Goal: Transaction & Acquisition: Obtain resource

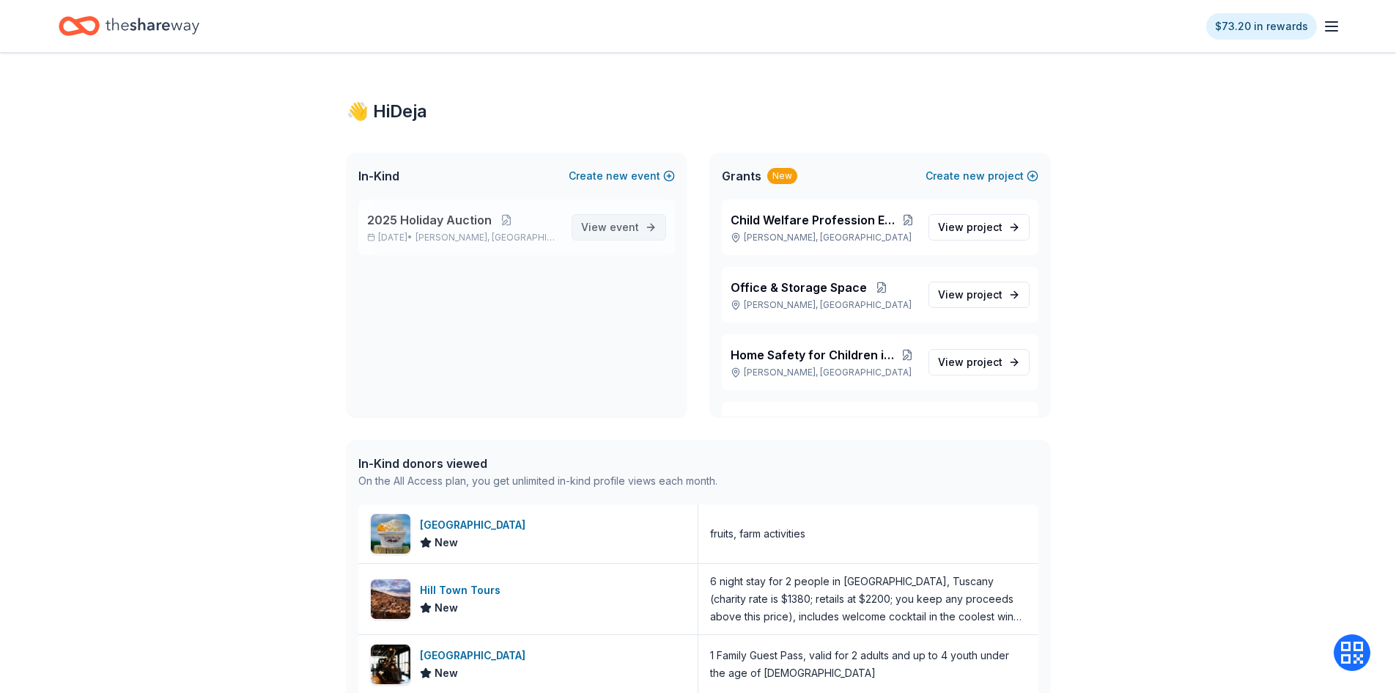
click at [610, 229] on span "View event" at bounding box center [610, 227] width 58 height 18
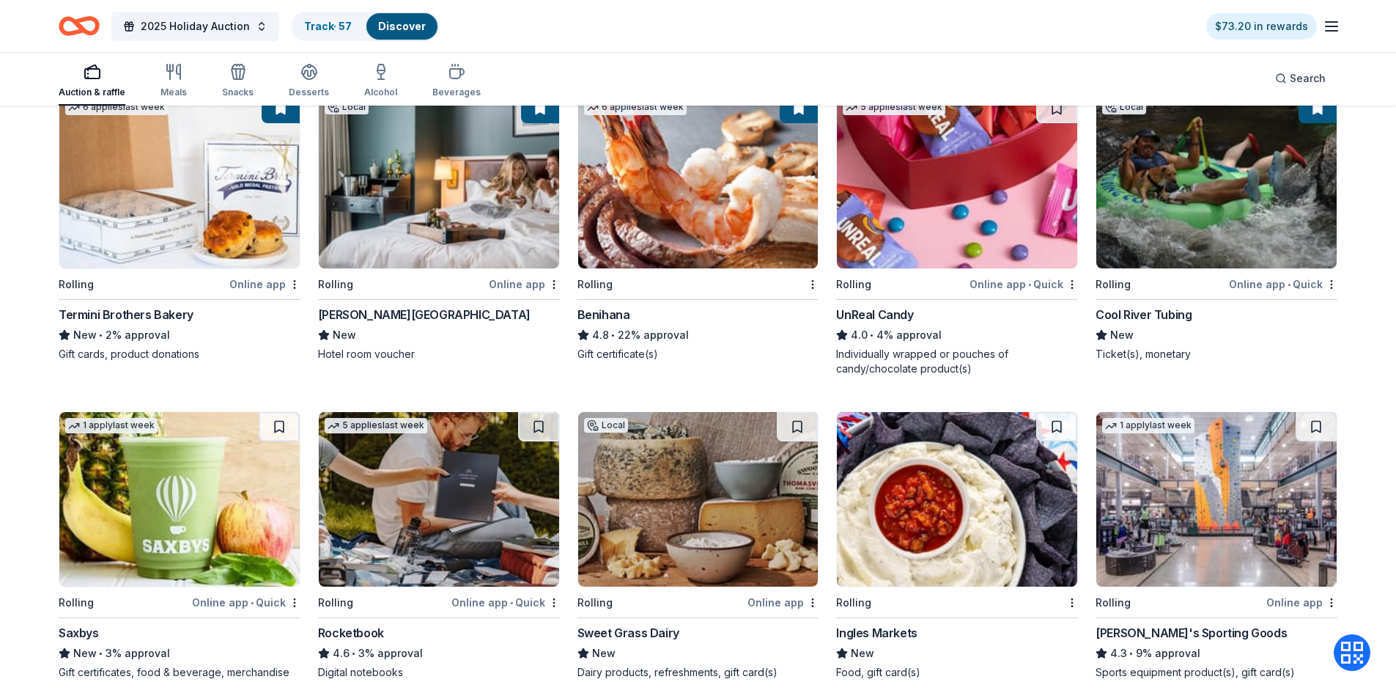
scroll to position [3653, 0]
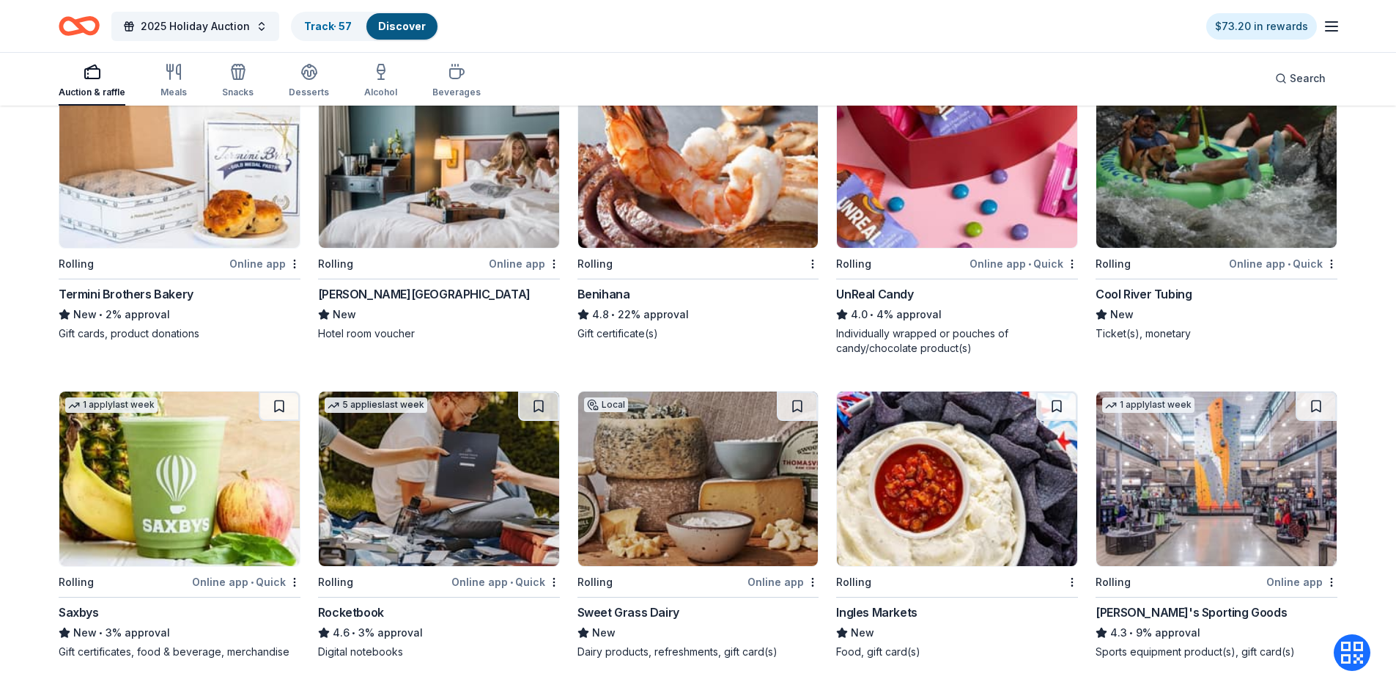
click at [487, 224] on img at bounding box center [439, 160] width 240 height 174
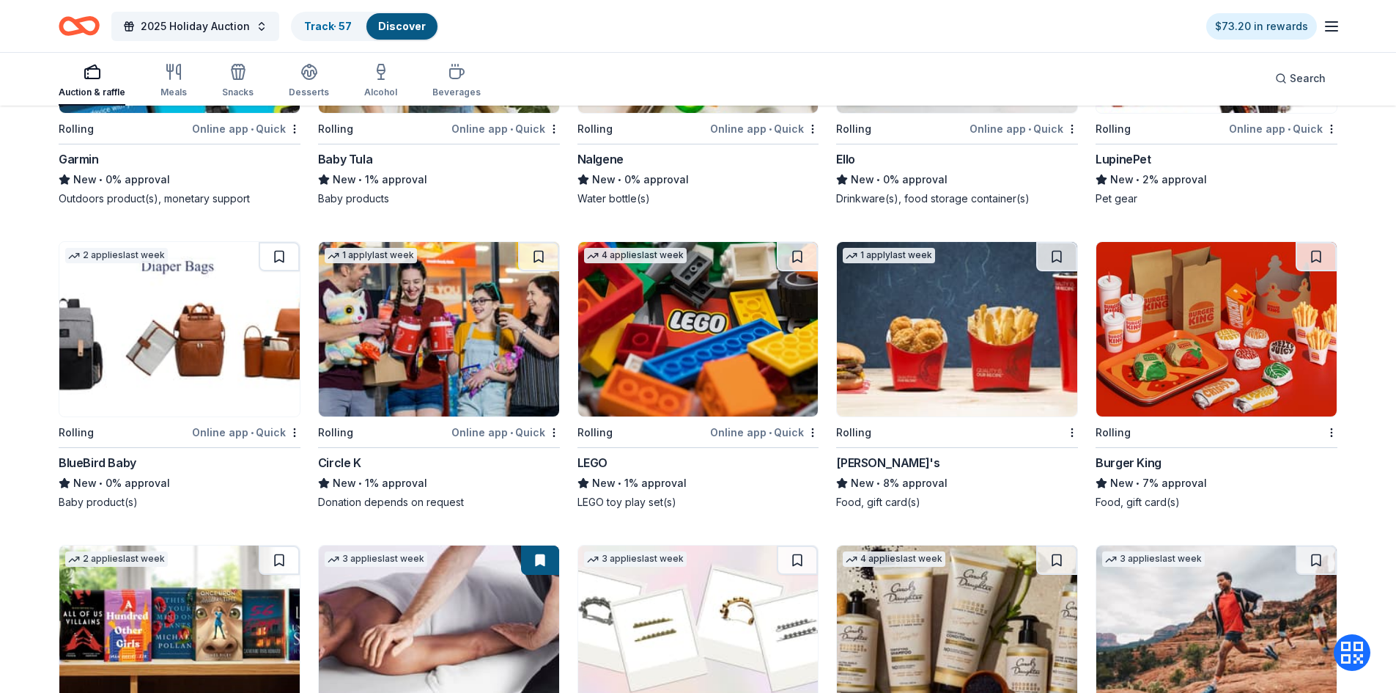
scroll to position [8684, 0]
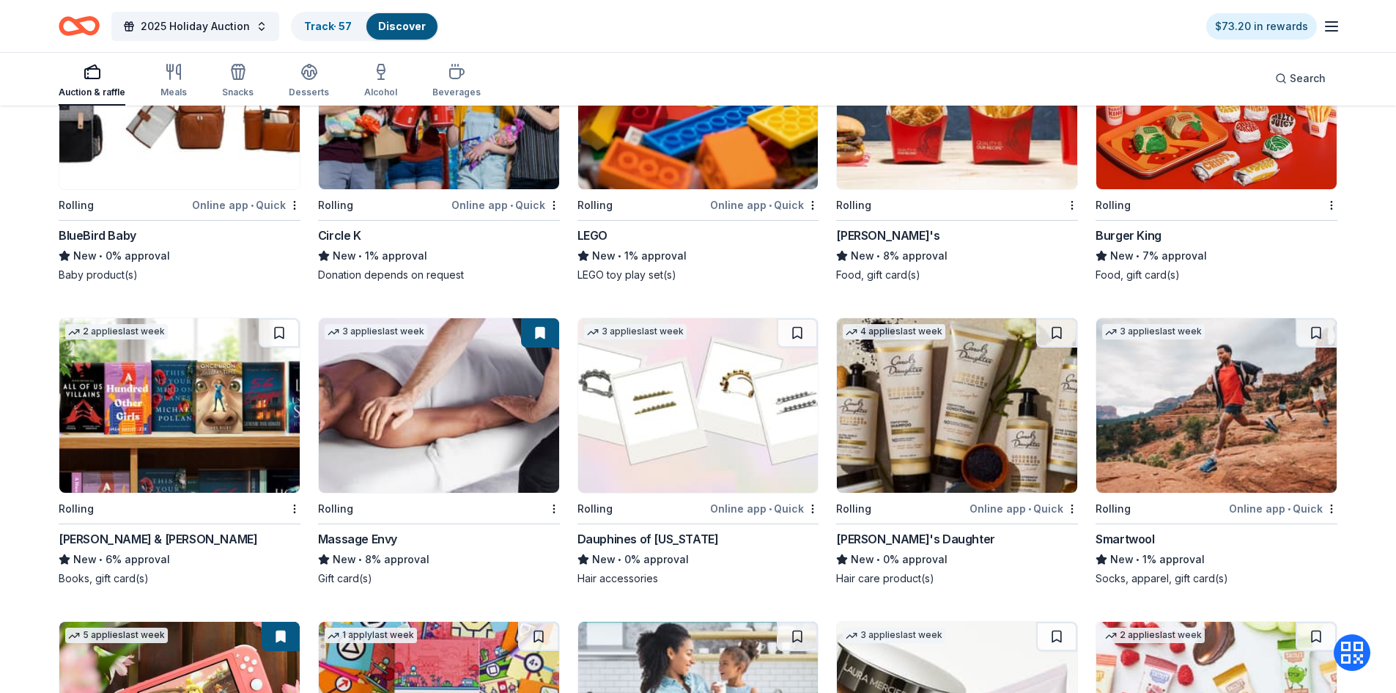
click at [471, 460] on img at bounding box center [439, 405] width 240 height 174
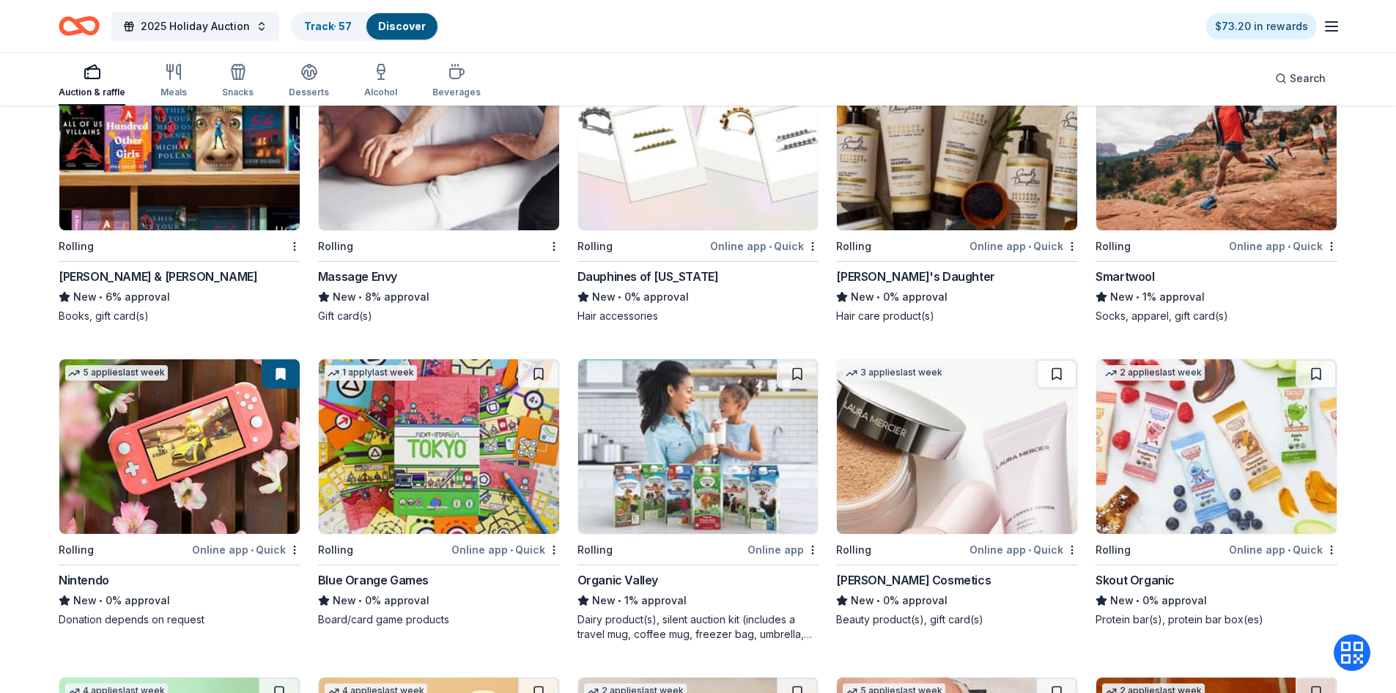
scroll to position [8945, 0]
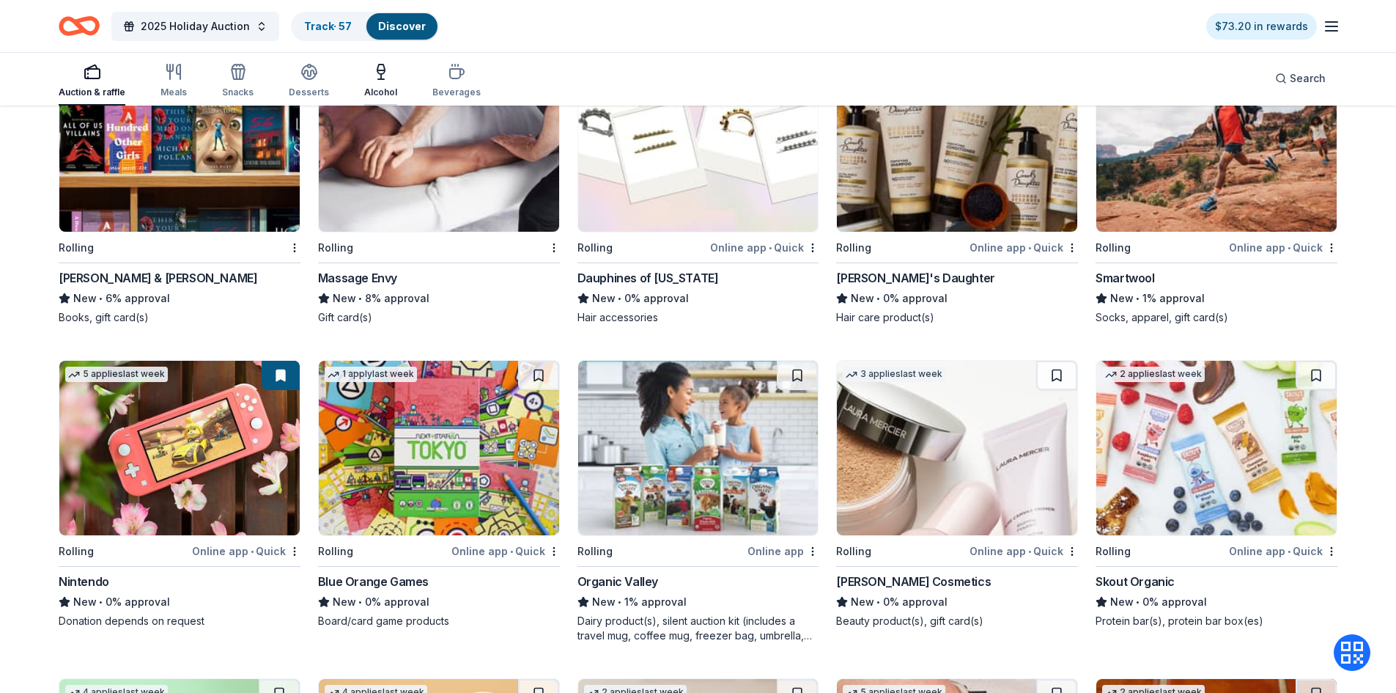
click at [373, 81] on div "Alcohol" at bounding box center [380, 80] width 33 height 35
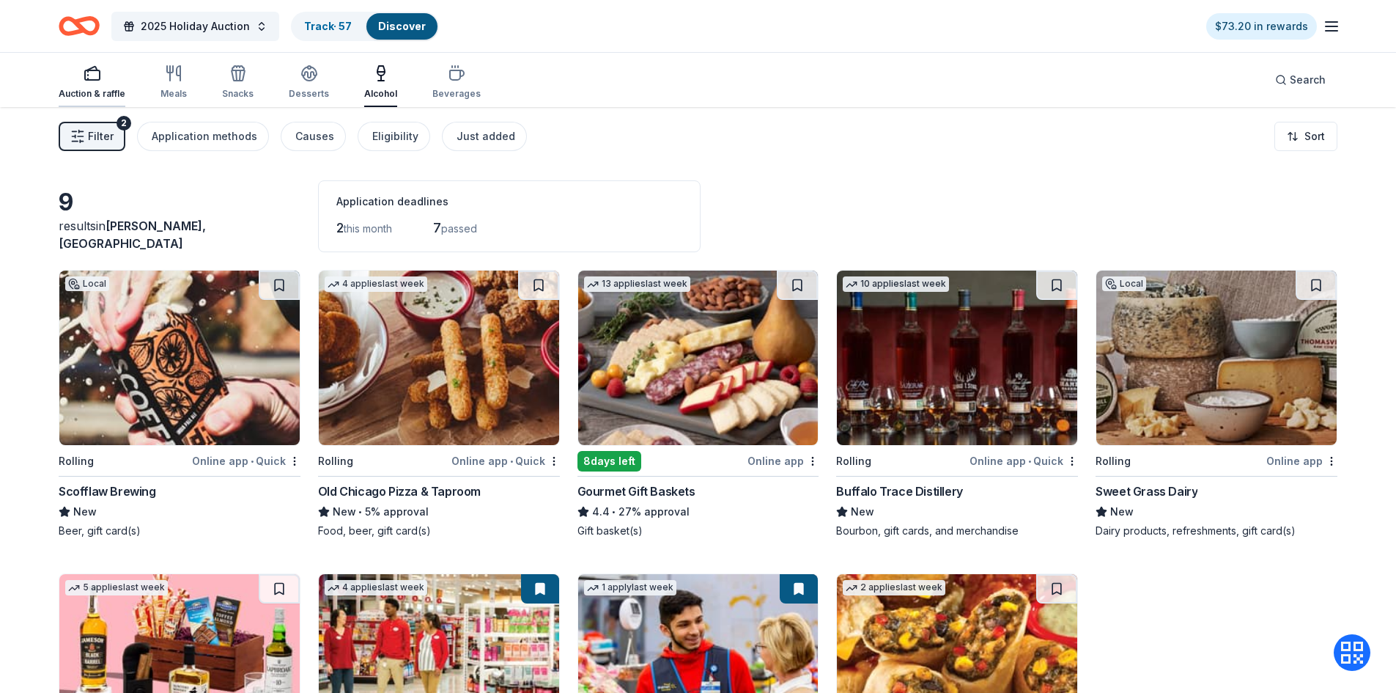
click at [84, 82] on div "Auction & raffle" at bounding box center [92, 82] width 67 height 35
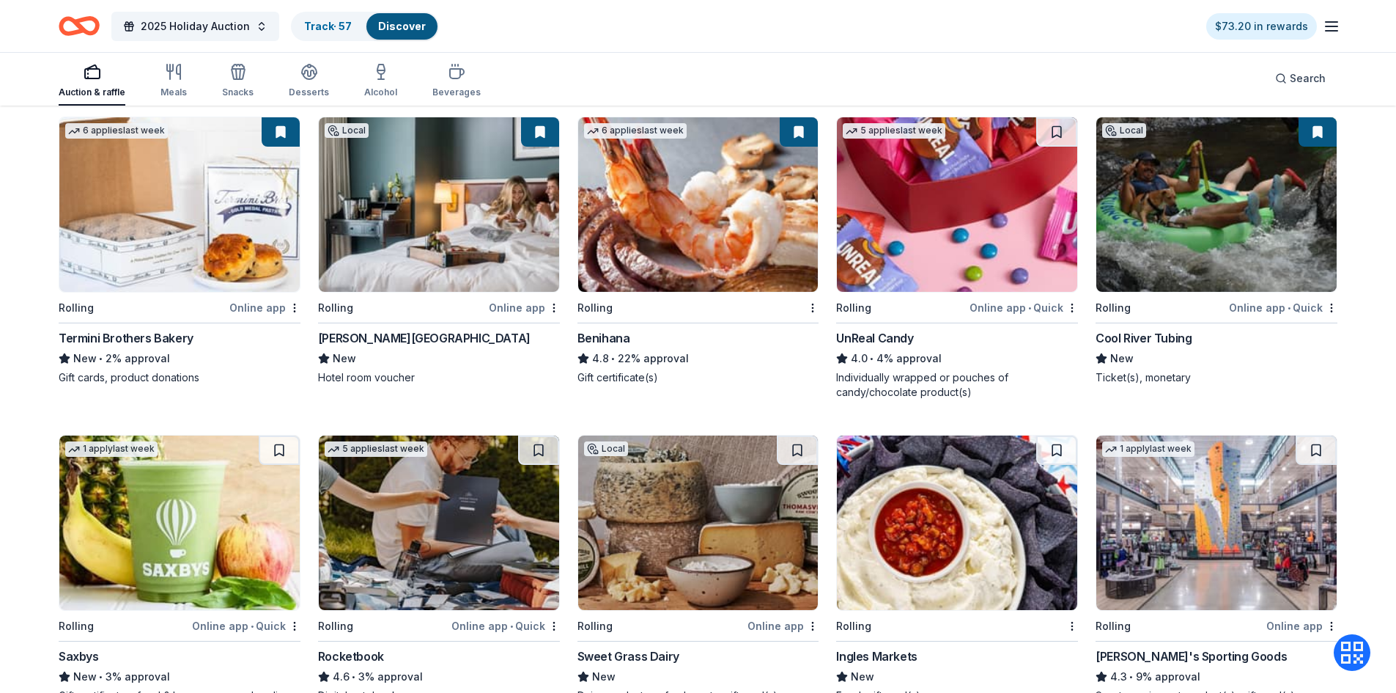
scroll to position [3812, 0]
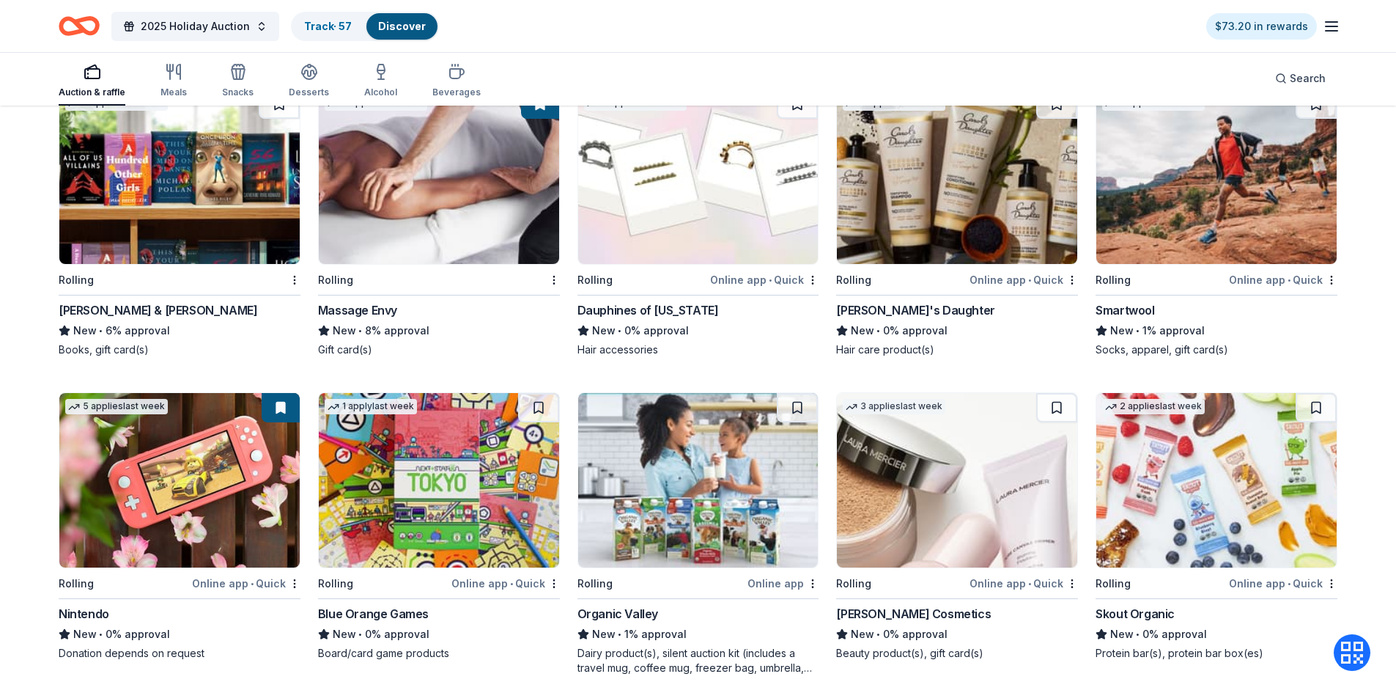
scroll to position [9163, 0]
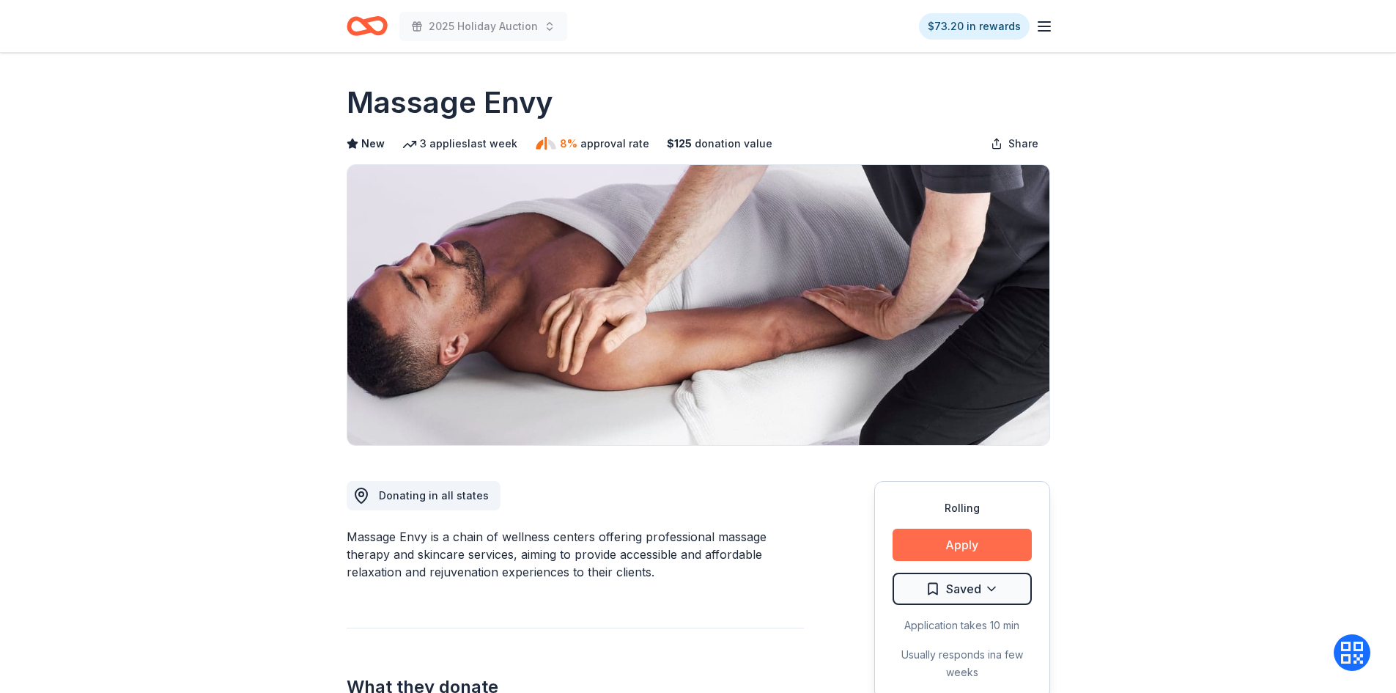
click at [946, 551] on button "Apply" at bounding box center [962, 545] width 139 height 32
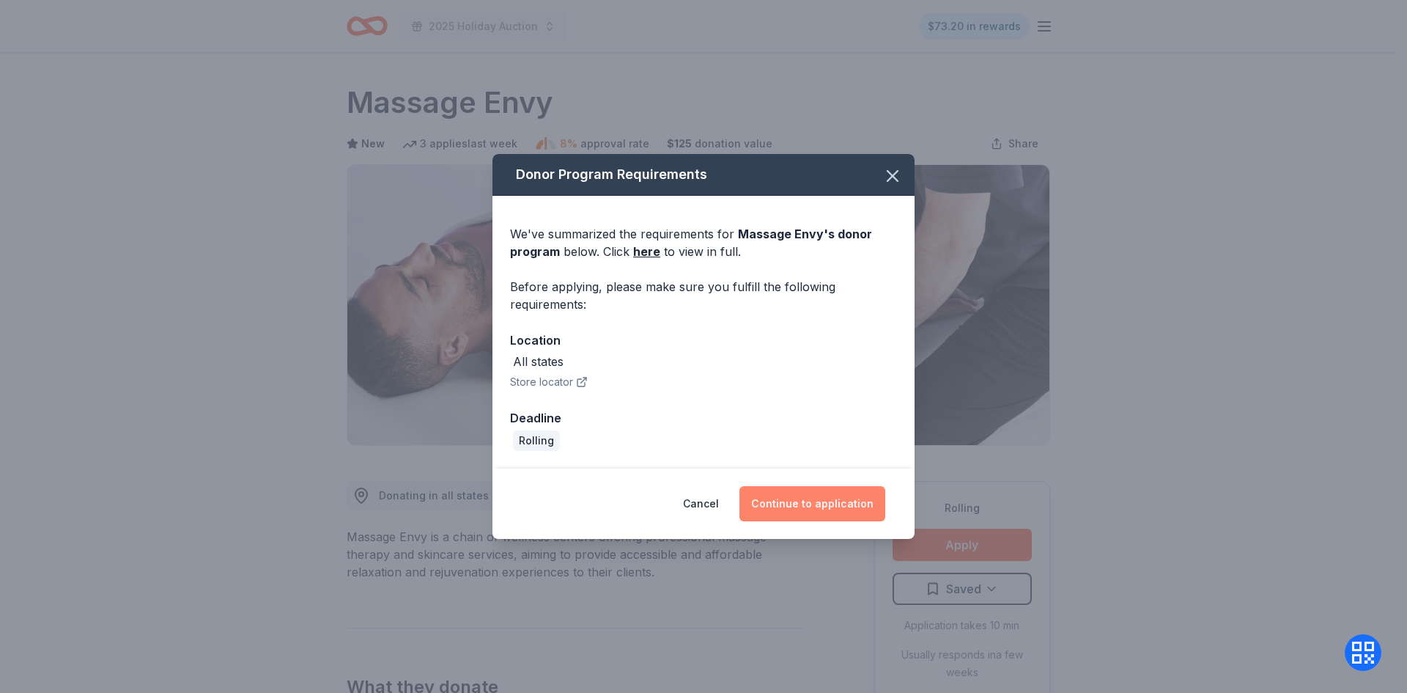
click at [851, 515] on button "Continue to application" at bounding box center [813, 503] width 146 height 35
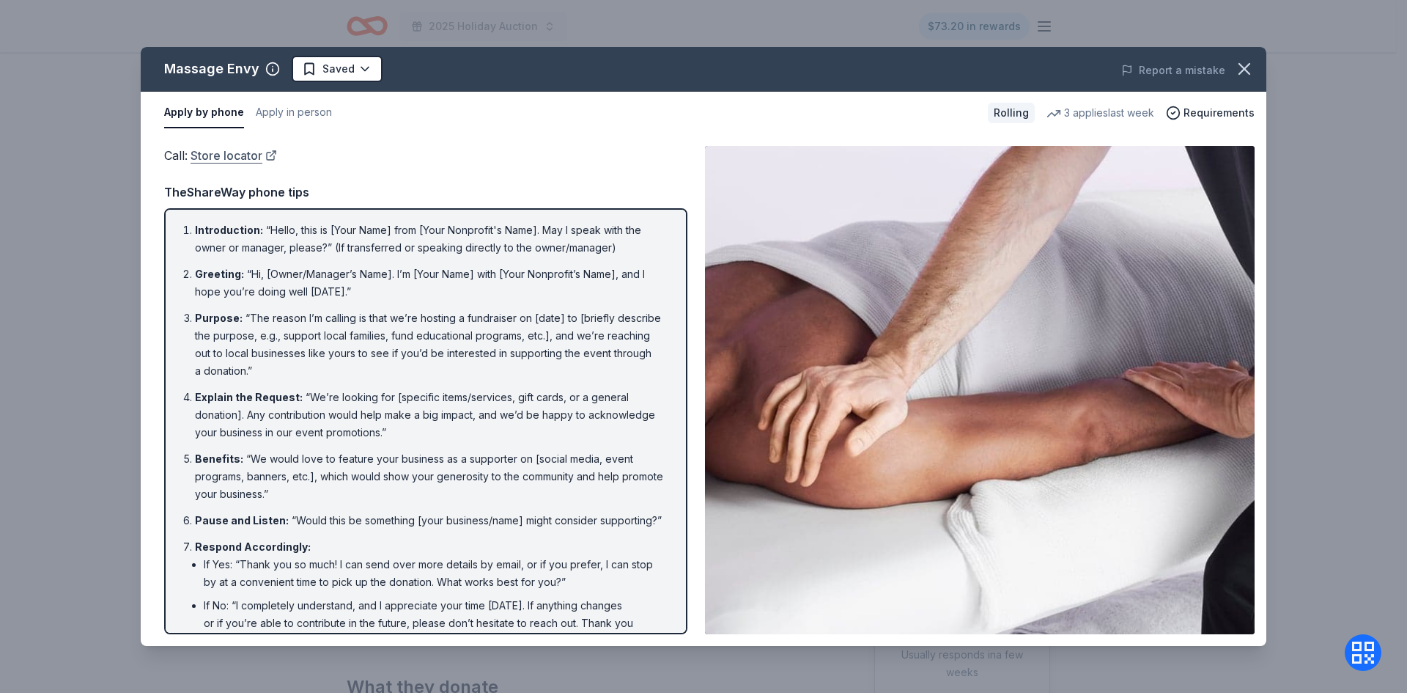
click at [273, 160] on link "Store locator" at bounding box center [234, 155] width 86 height 19
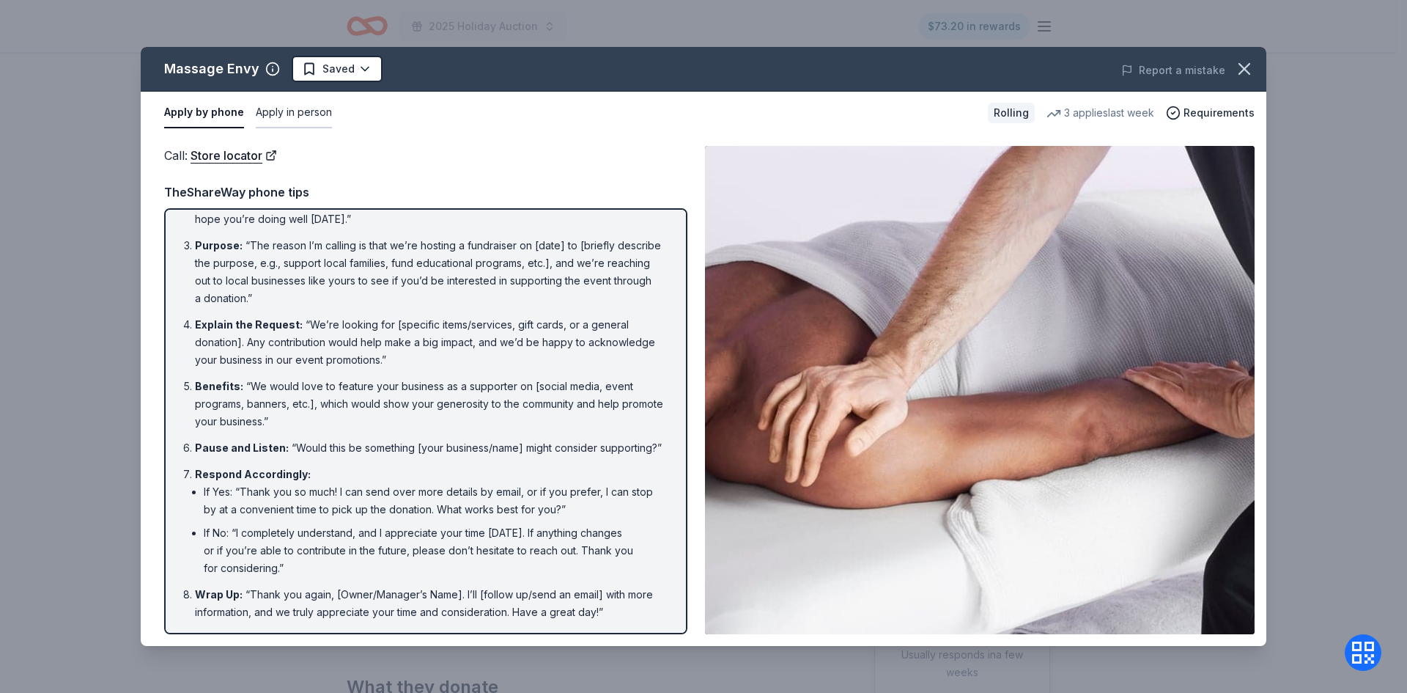
click at [292, 114] on button "Apply in person" at bounding box center [294, 112] width 76 height 31
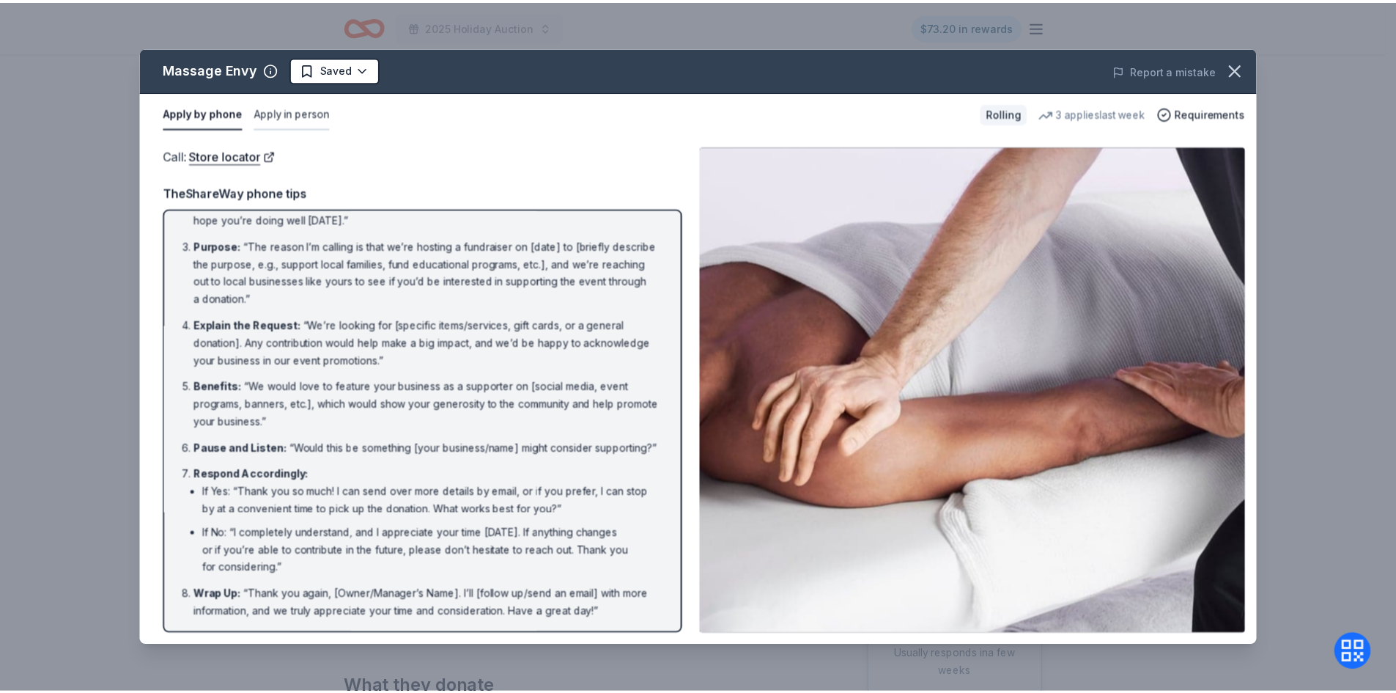
scroll to position [0, 0]
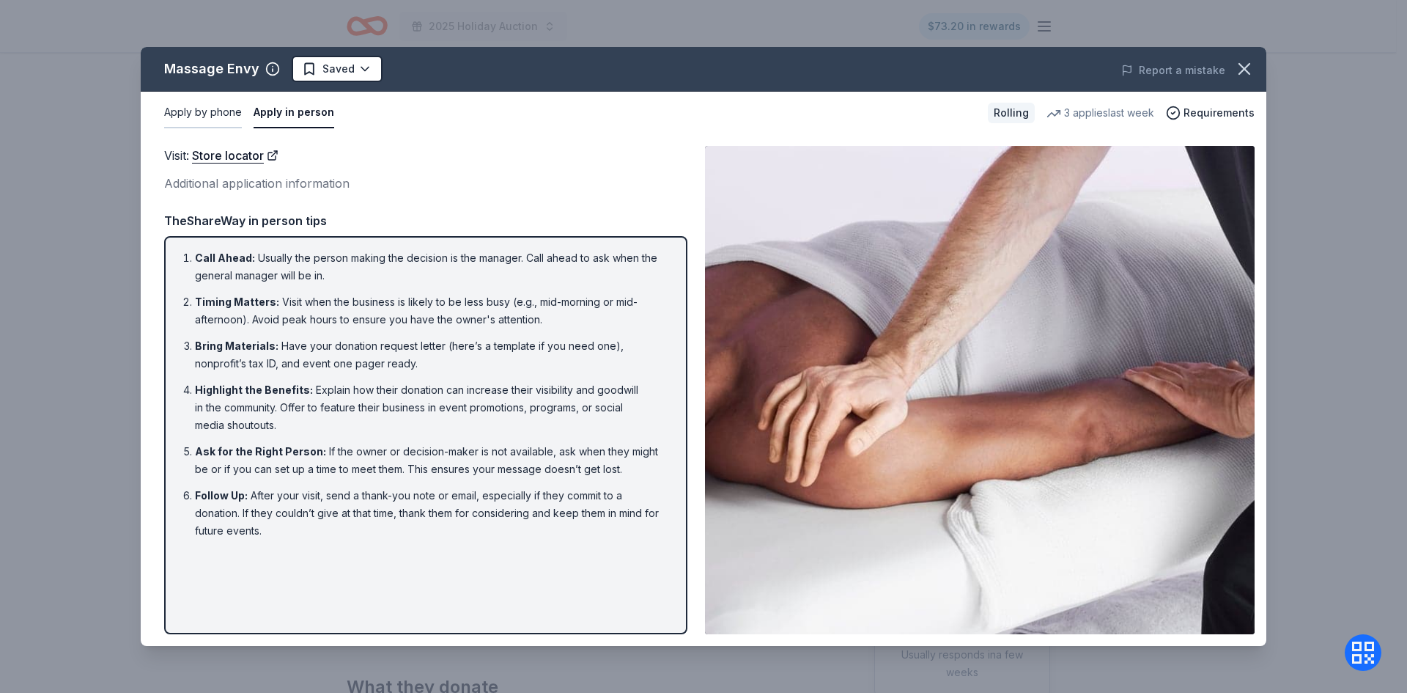
click at [213, 114] on button "Apply by phone" at bounding box center [203, 112] width 78 height 31
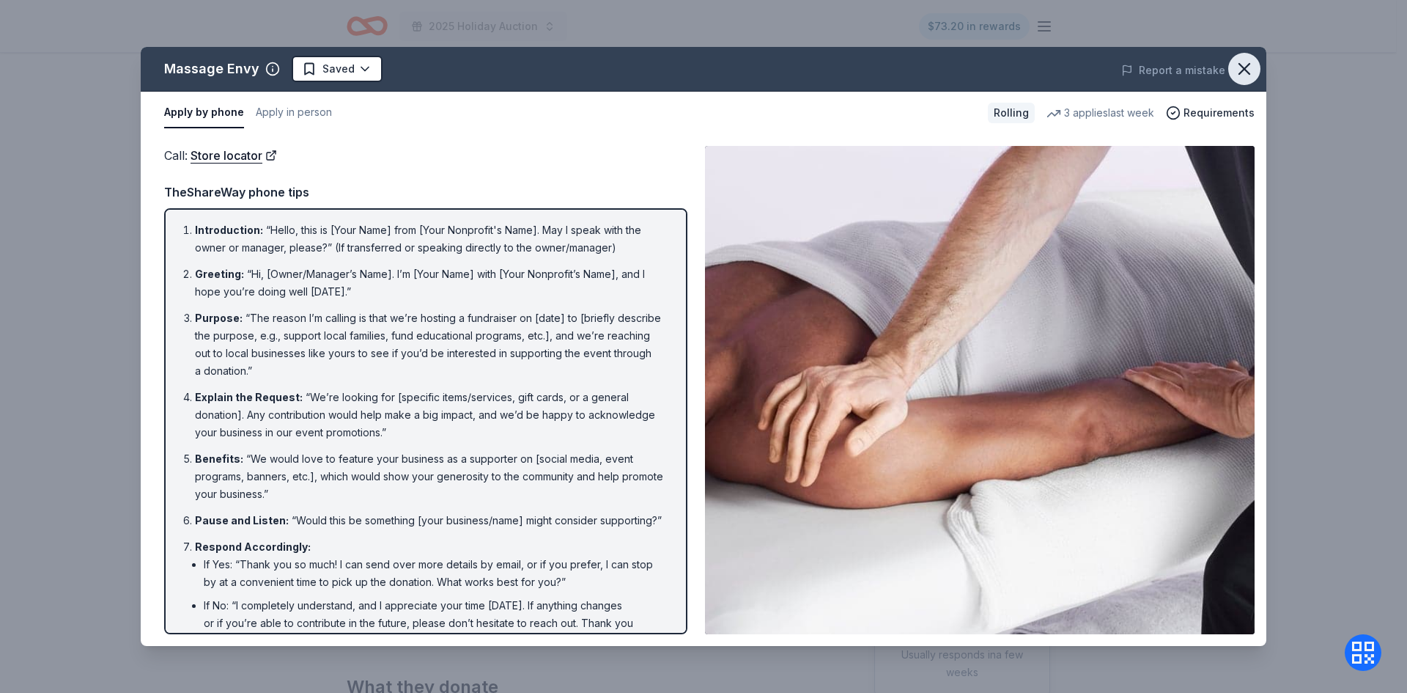
click at [1256, 63] on button "button" at bounding box center [1245, 69] width 32 height 32
